Goal: Task Accomplishment & Management: Use online tool/utility

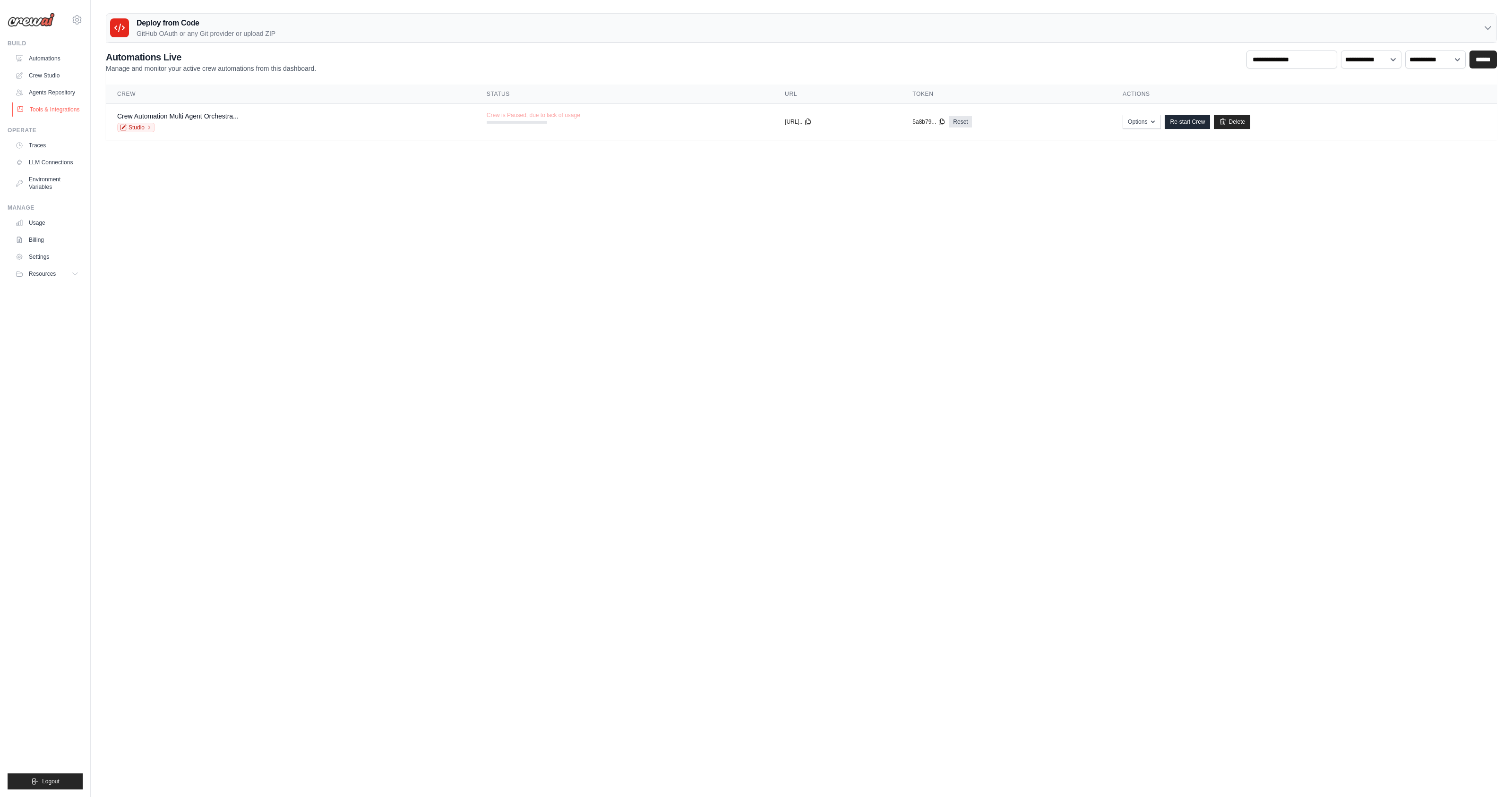
click at [47, 111] on link "Tools & Integrations" at bounding box center [48, 110] width 71 height 15
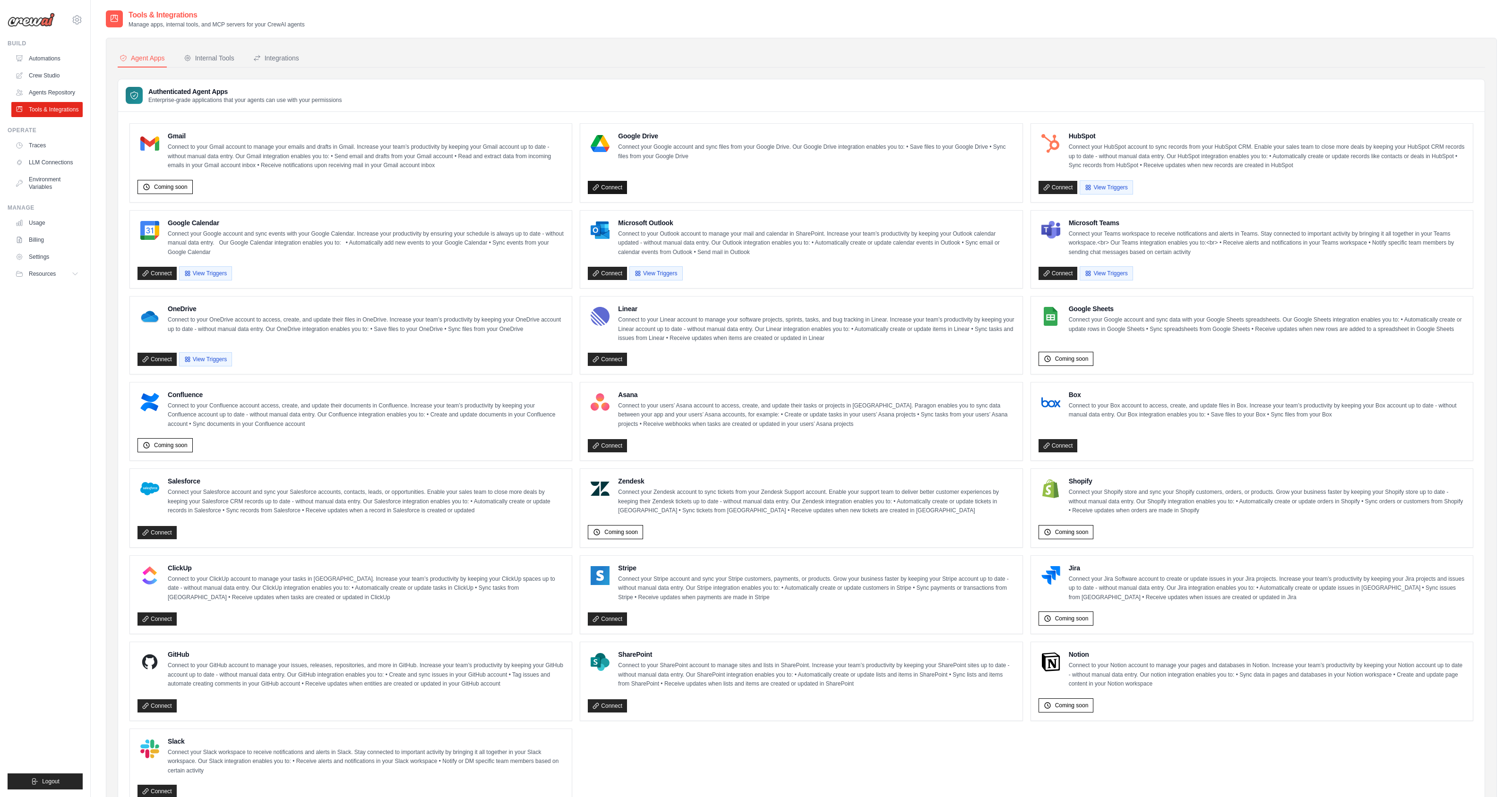
click at [604, 189] on link "Connect" at bounding box center [607, 187] width 39 height 13
click at [608, 187] on link "Connect" at bounding box center [607, 187] width 39 height 13
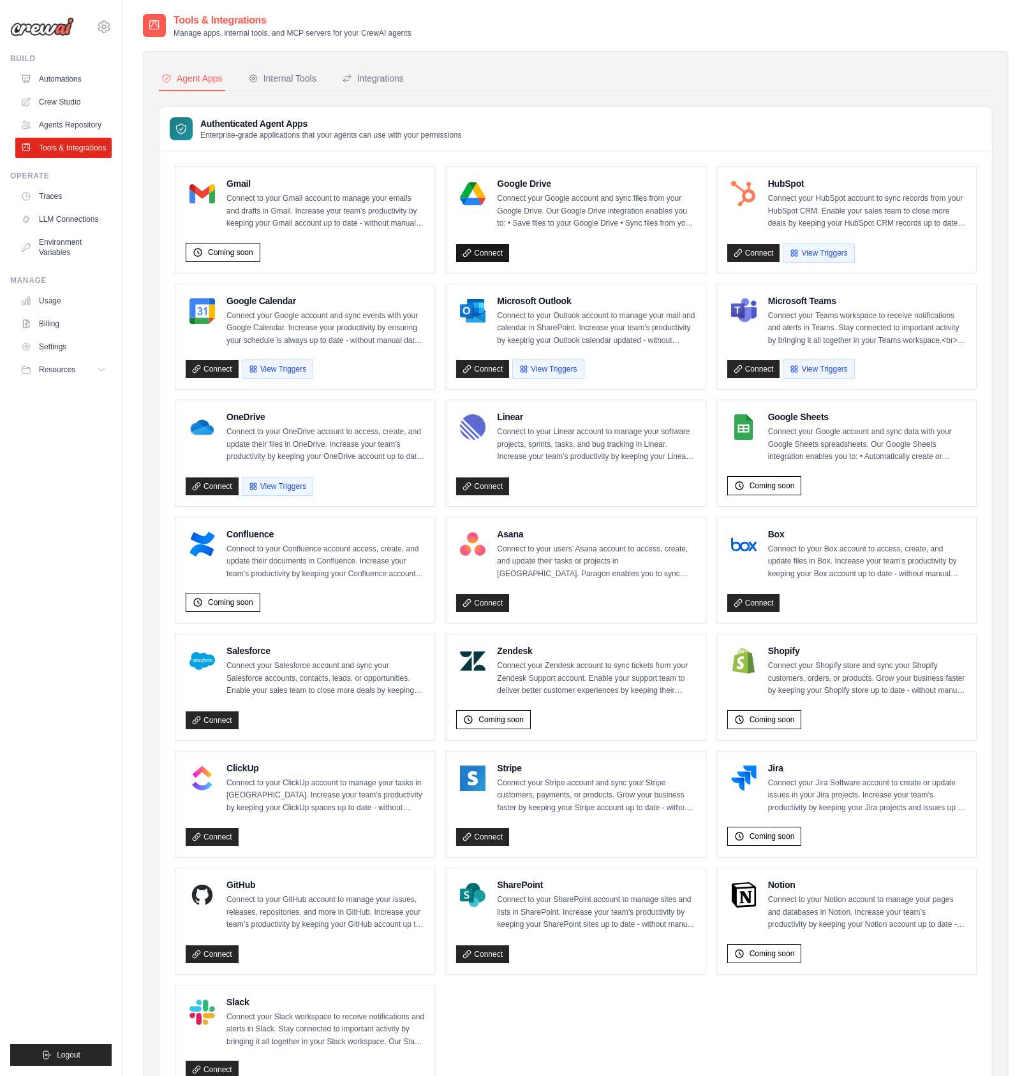
click at [485, 253] on link "Connect" at bounding box center [482, 253] width 53 height 18
click at [761, 253] on link "Connect" at bounding box center [753, 253] width 53 height 18
click at [485, 254] on link "Connect" at bounding box center [482, 253] width 53 height 18
